Goal: Task Accomplishment & Management: Use online tool/utility

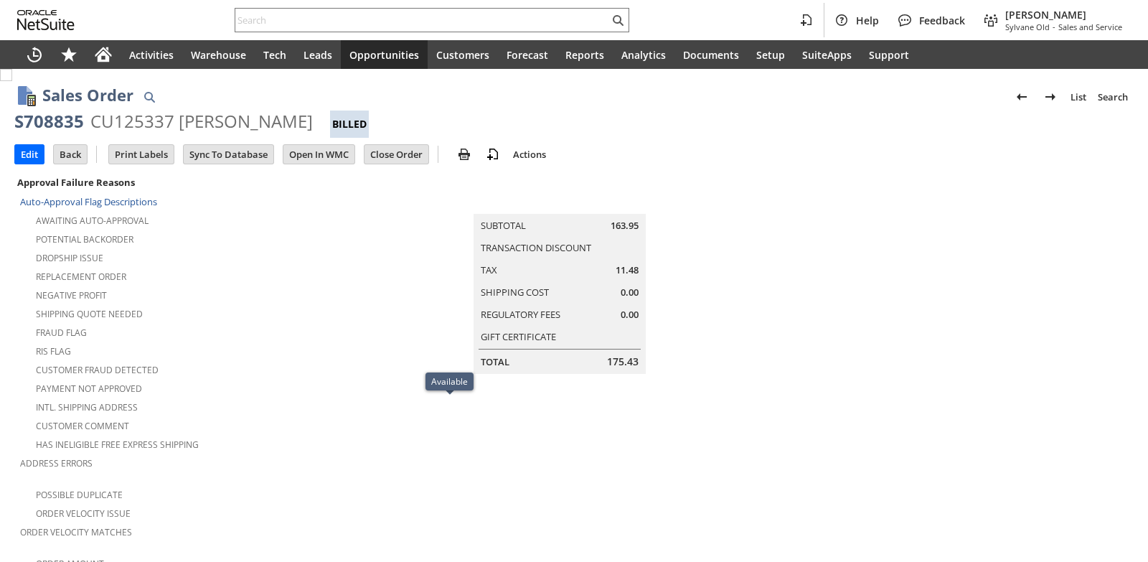
scroll to position [942, 0]
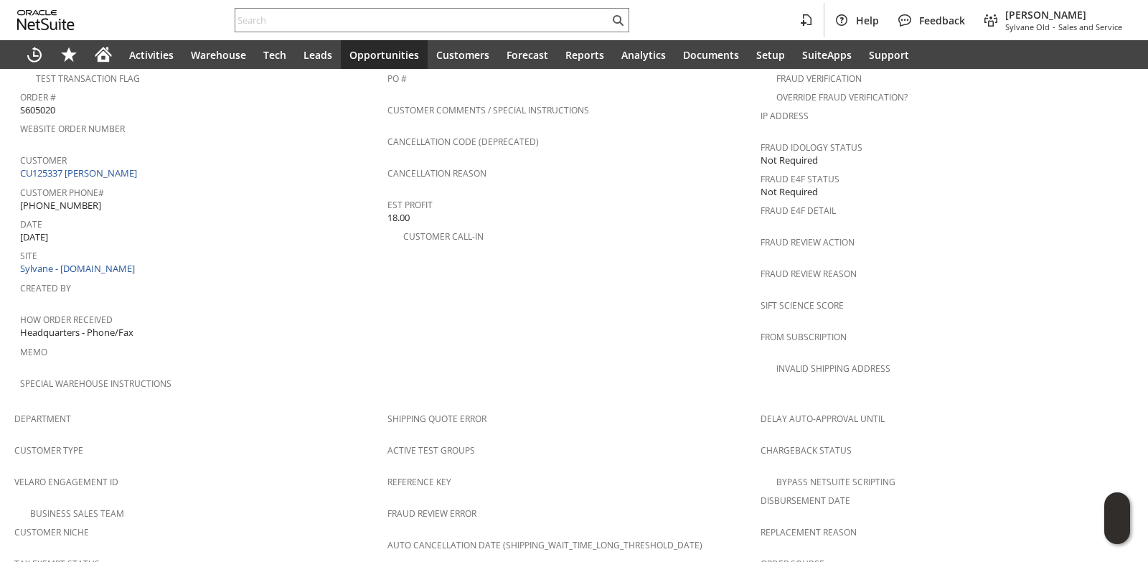
scroll to position [937, 0]
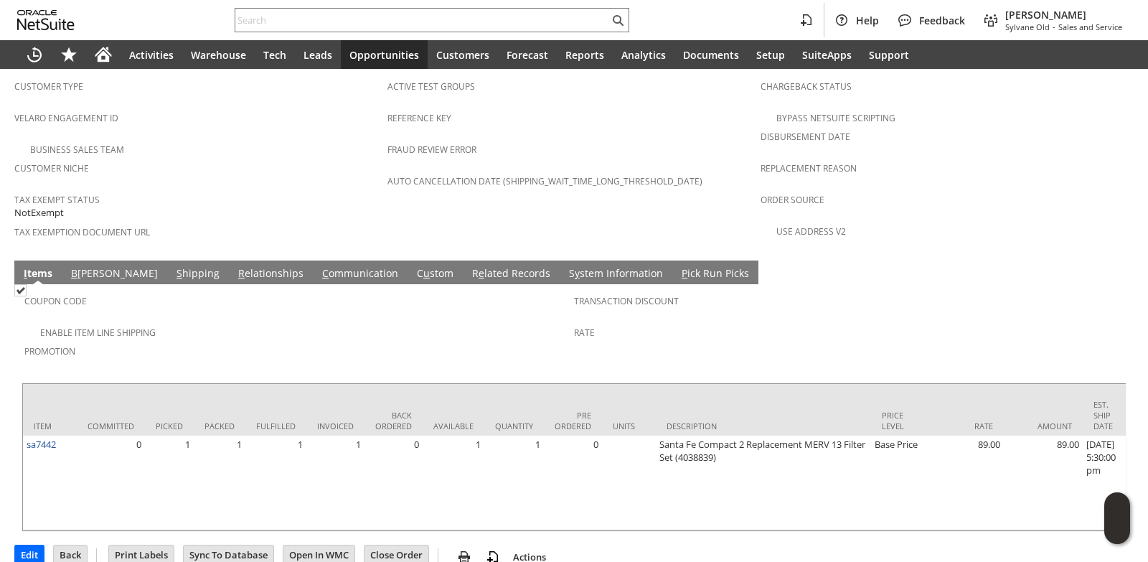
click at [141, 284] on td "Coupon Code Enable Item Line Shipping Promotion Transaction Discount Rate" at bounding box center [574, 329] width 1105 height 91
click at [173, 266] on link "S hipping" at bounding box center [198, 274] width 50 height 16
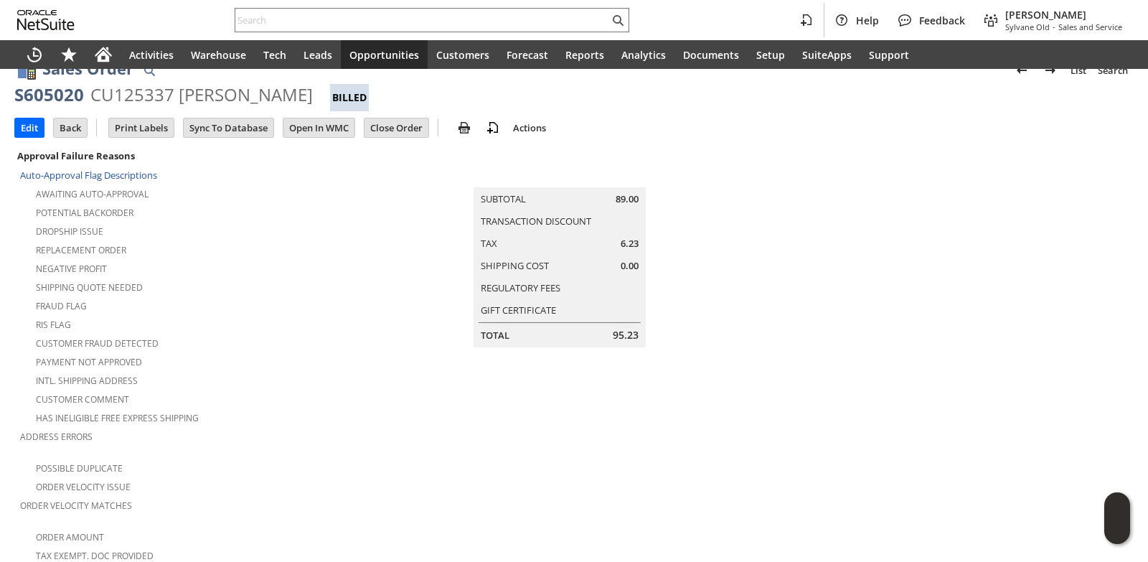
scroll to position [0, 0]
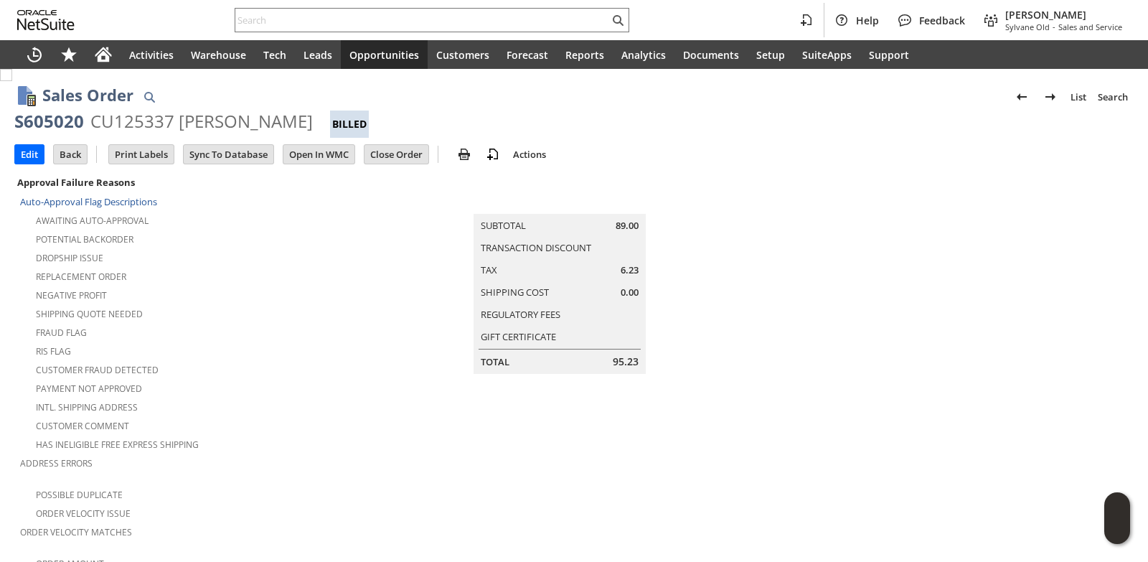
click at [185, 124] on div "CU125337 [PERSON_NAME]" at bounding box center [201, 121] width 222 height 23
copy div "Julius"
click at [247, 118] on div "CU125337 [PERSON_NAME]" at bounding box center [201, 121] width 222 height 23
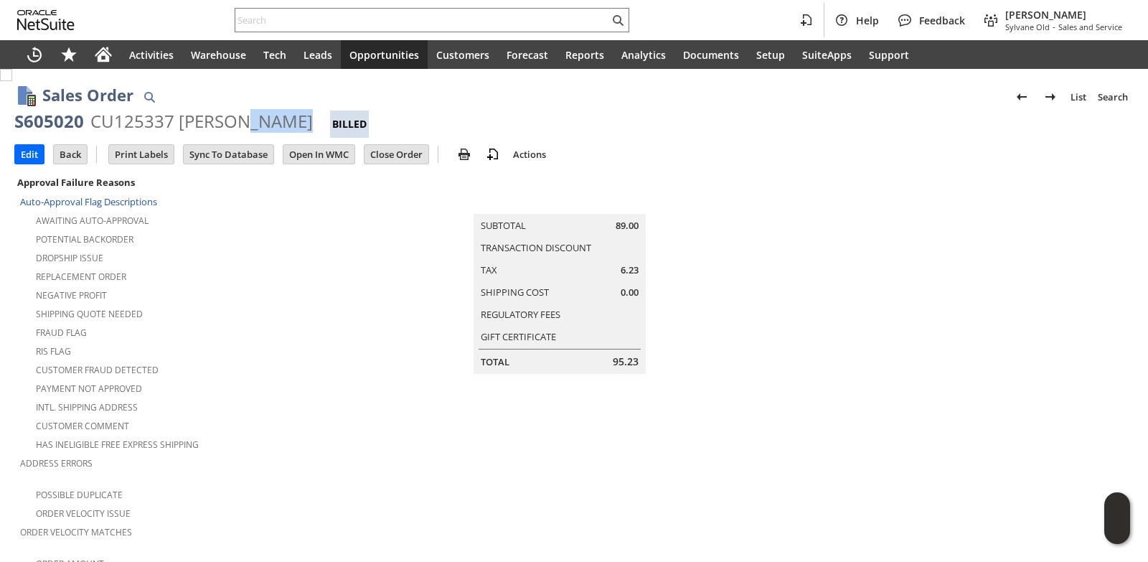
click at [247, 118] on div "CU125337 [PERSON_NAME]" at bounding box center [201, 121] width 222 height 23
copy div "Suttle"
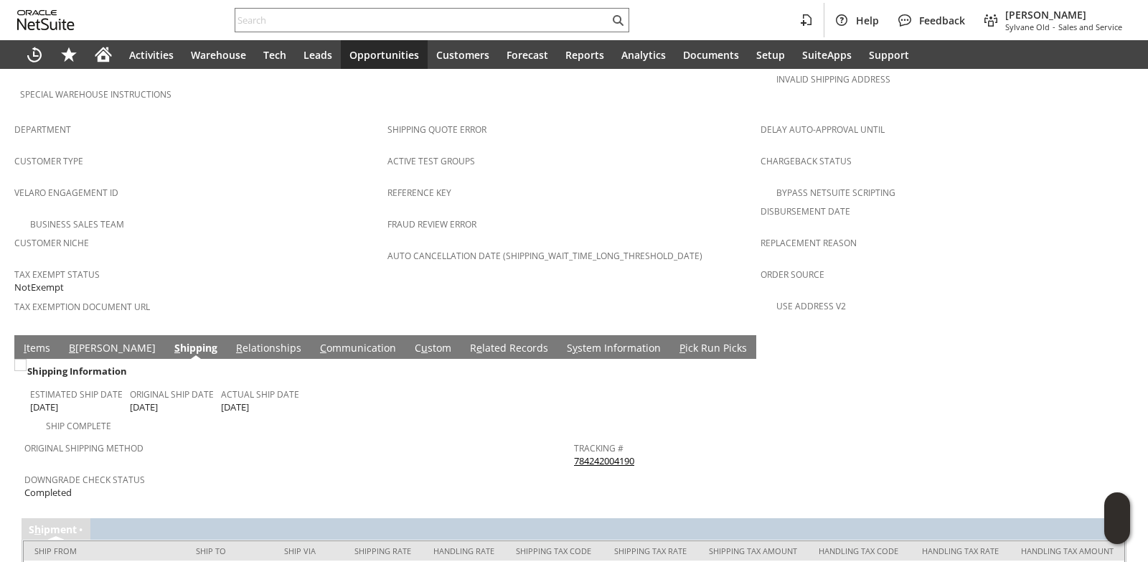
scroll to position [923, 0]
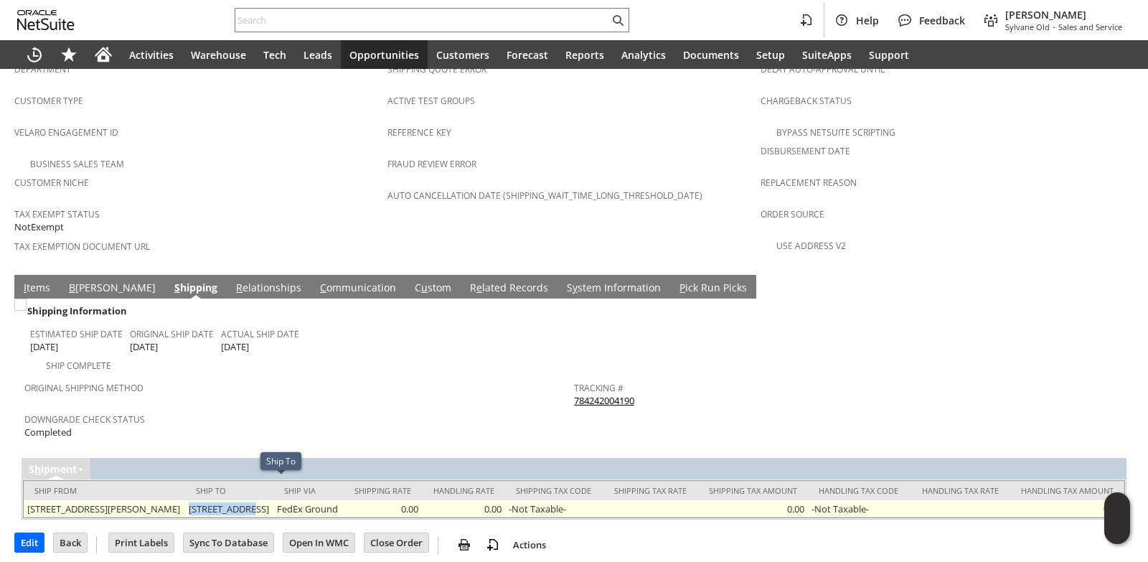
drag, startPoint x: 204, startPoint y: 481, endPoint x: 259, endPoint y: 482, distance: 54.5
click at [259, 500] on td "[STREET_ADDRESS]" at bounding box center [229, 508] width 88 height 17
copy td "39 Fieldcrest"
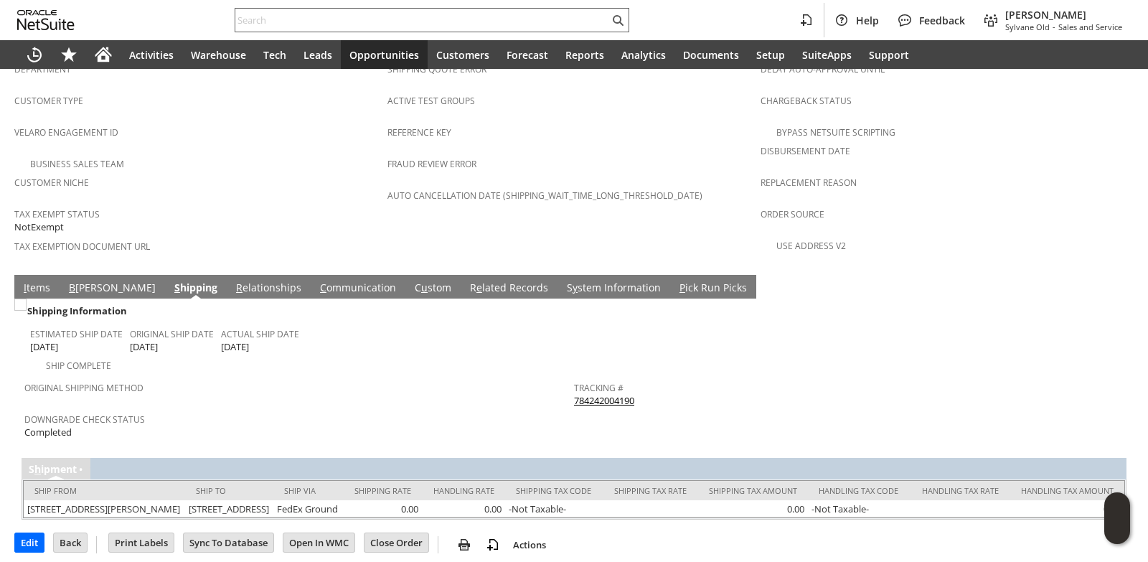
click at [309, 10] on div at bounding box center [432, 20] width 394 height 24
click at [309, 29] on div at bounding box center [432, 20] width 394 height 24
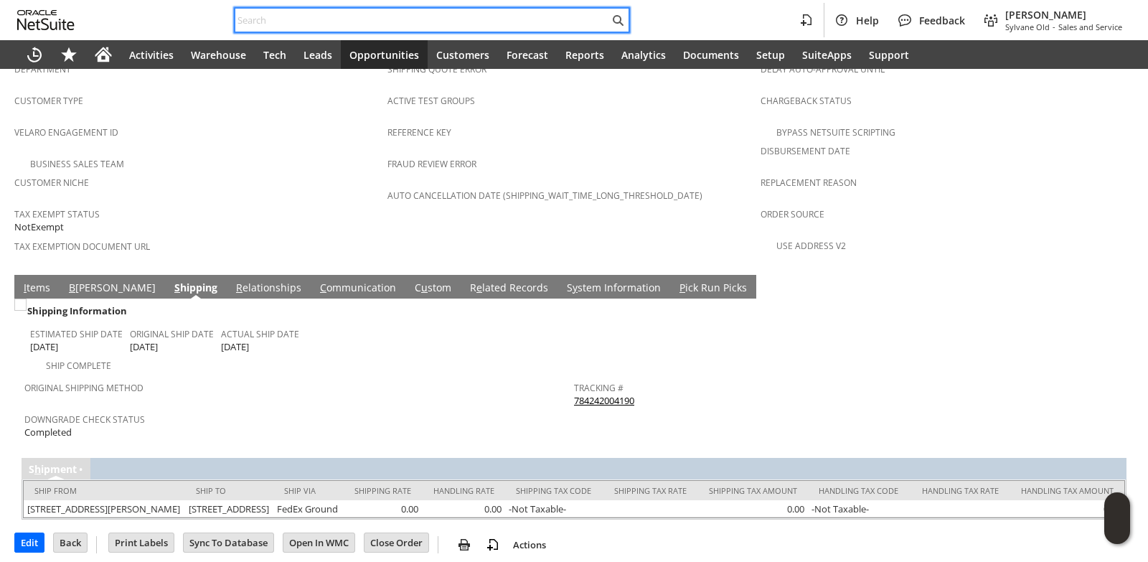
paste input "P219192"
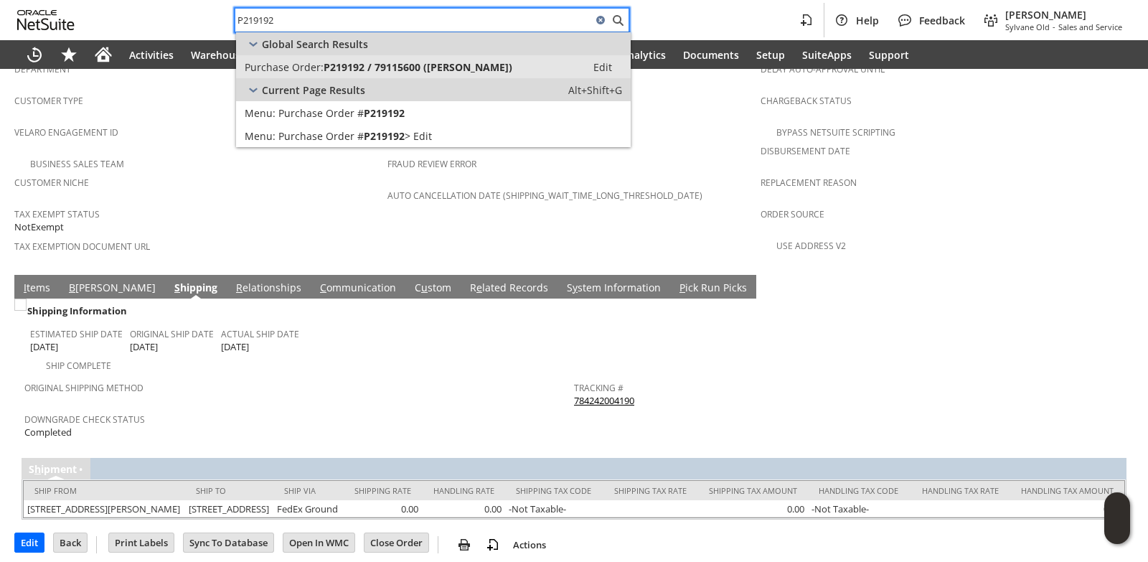
type input "P219192"
click at [392, 64] on span "P219192 / 79115600 (Friedrich)" at bounding box center [417, 67] width 189 height 14
